Goal: Transaction & Acquisition: Purchase product/service

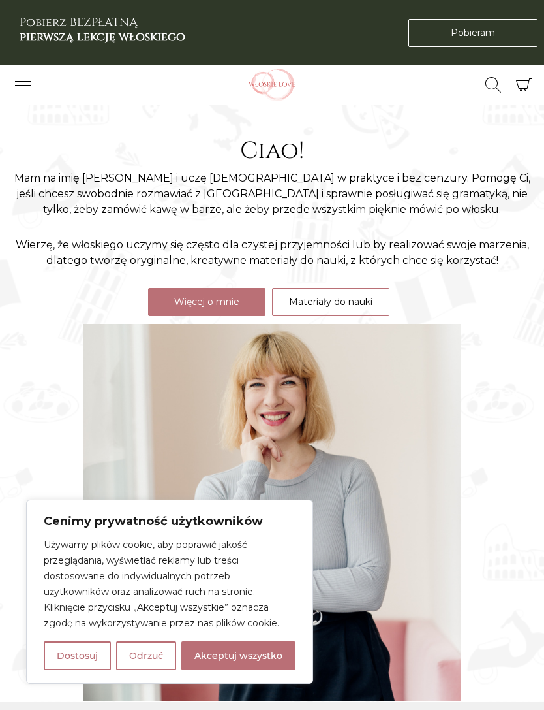
click at [226, 644] on button "Akceptuj wszystko" at bounding box center [238, 655] width 114 height 29
checkbox input "true"
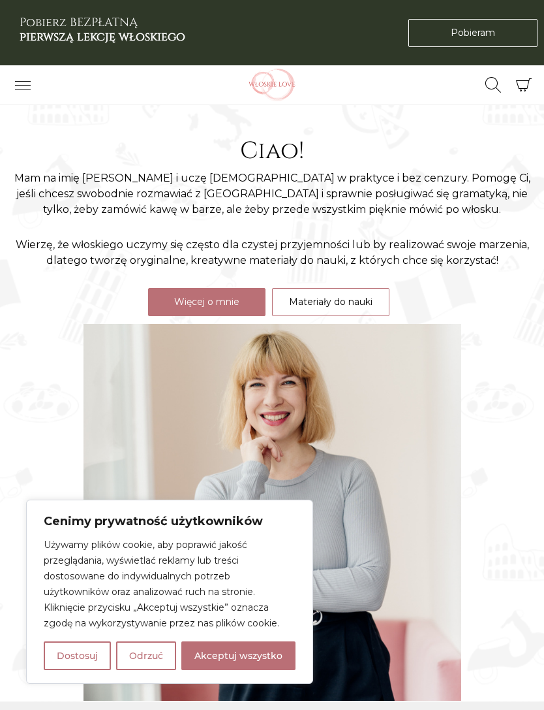
checkbox input "true"
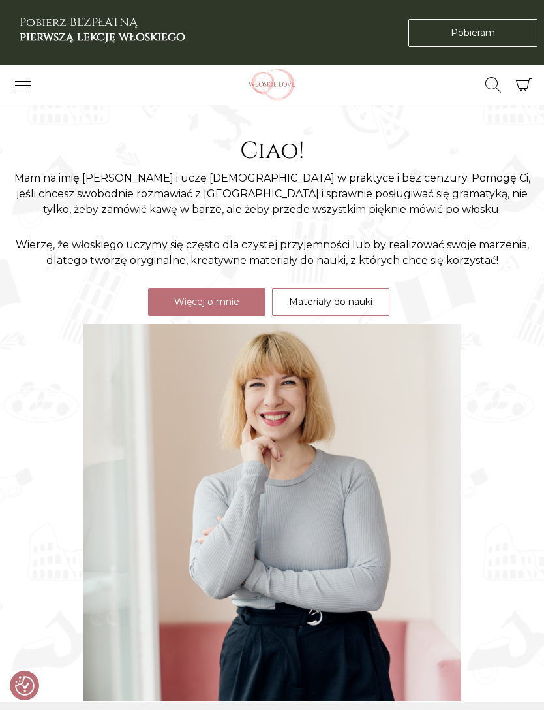
click at [442, 25] on link "Pobieram Pobieram" at bounding box center [473, 33] width 129 height 28
click at [507, 35] on link "Pobieram Pobieram" at bounding box center [473, 33] width 129 height 28
click at [19, 80] on icon "Przełącz nawigację" at bounding box center [23, 85] width 16 height 16
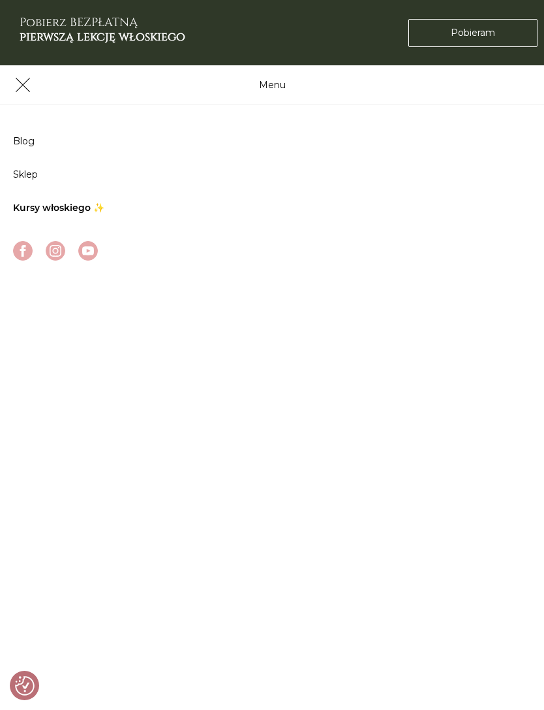
click at [37, 179] on link "Sklep" at bounding box center [25, 174] width 25 height 12
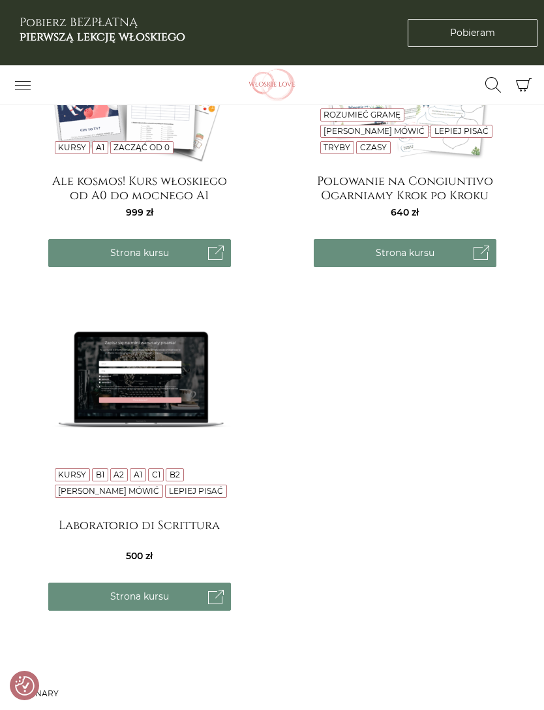
scroll to position [2150, 0]
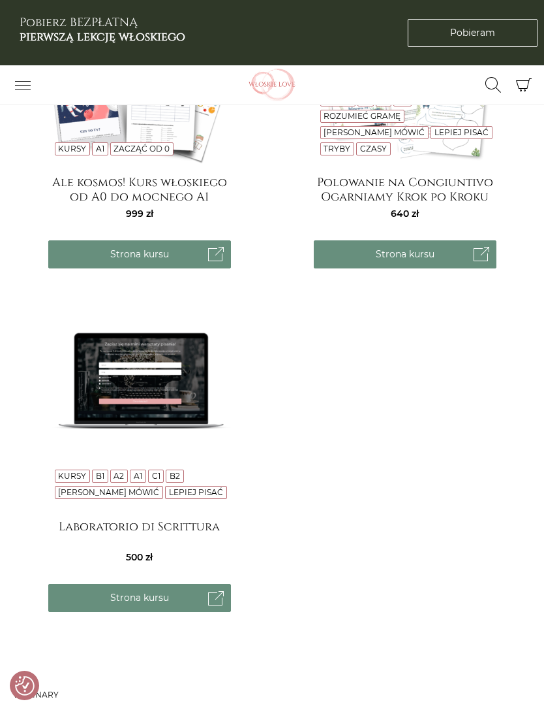
click at [189, 185] on h4 "Ale kosmos! Kurs włoskiego od A0 do mocnego A1" at bounding box center [139, 189] width 183 height 26
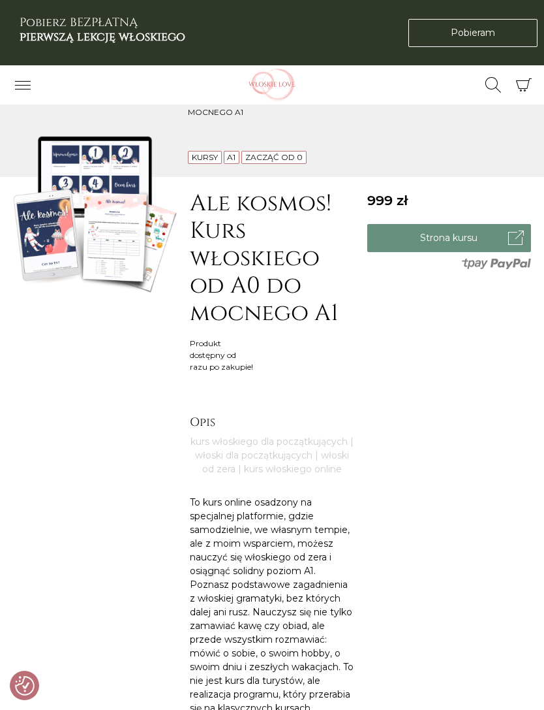
click at [499, 241] on link "Strona kursu" at bounding box center [450, 238] width 164 height 28
